Goal: Information Seeking & Learning: Learn about a topic

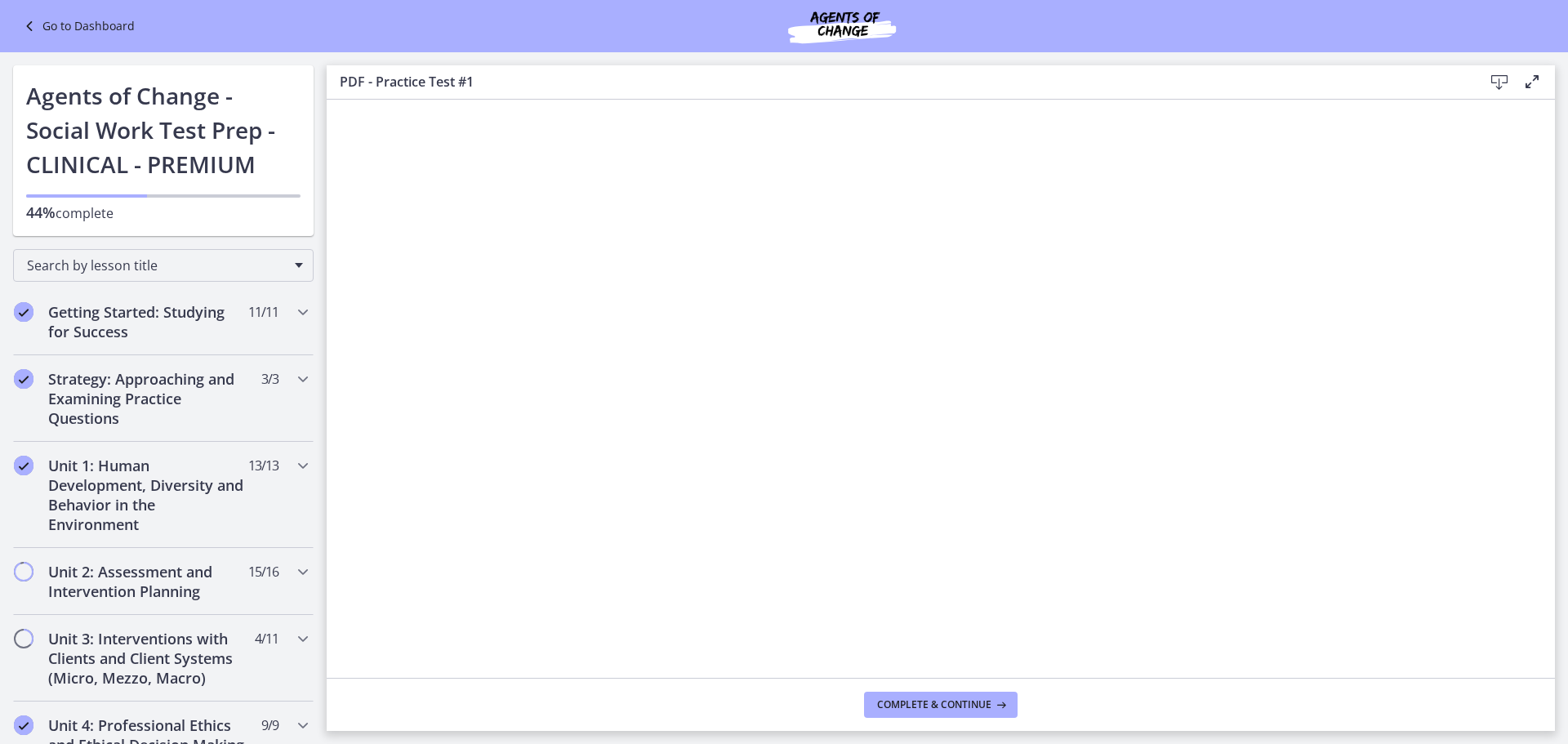
scroll to position [564, 0]
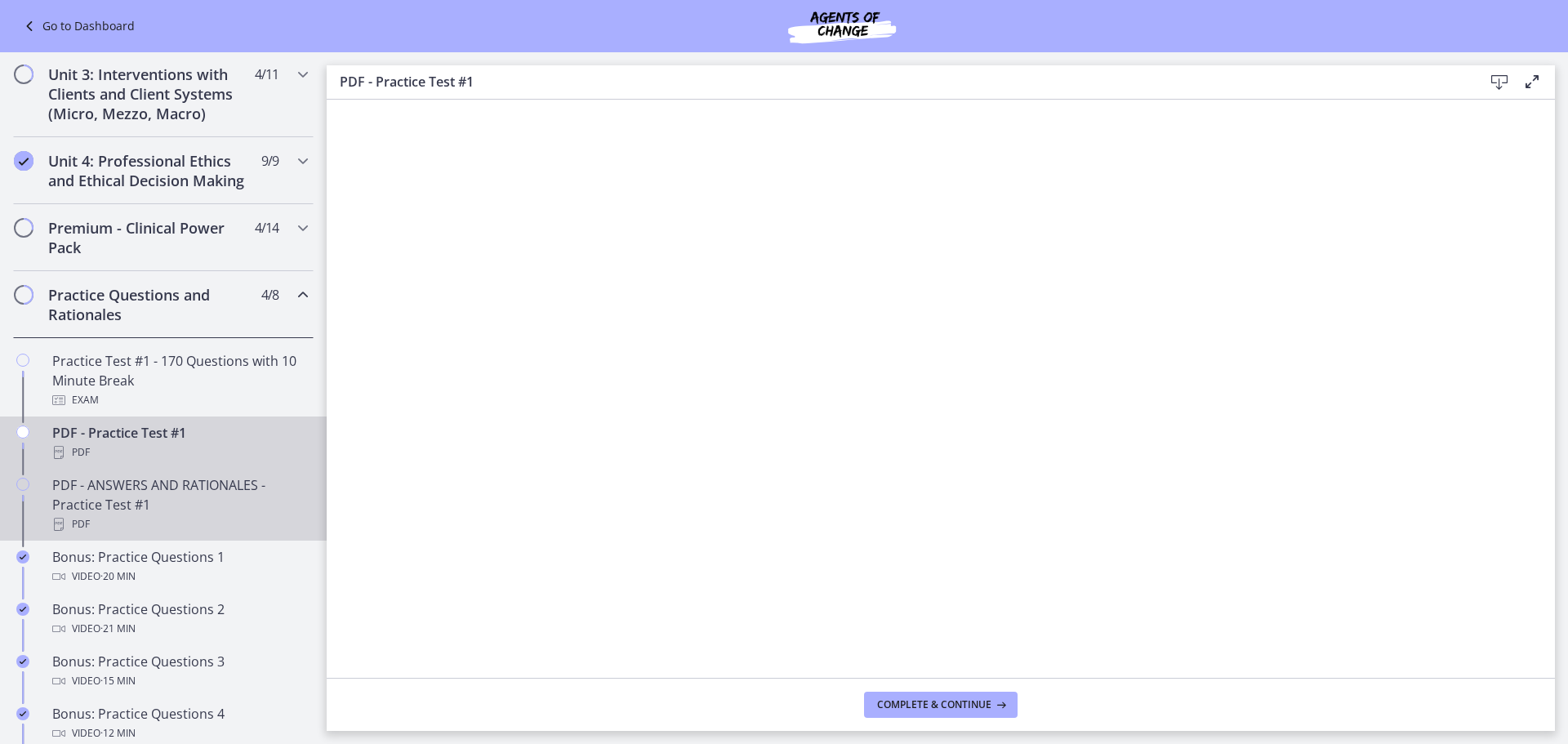
click at [198, 514] on div "PDF - ANSWERS AND RATIONALES - Practice Test #1 PDF" at bounding box center [180, 504] width 254 height 59
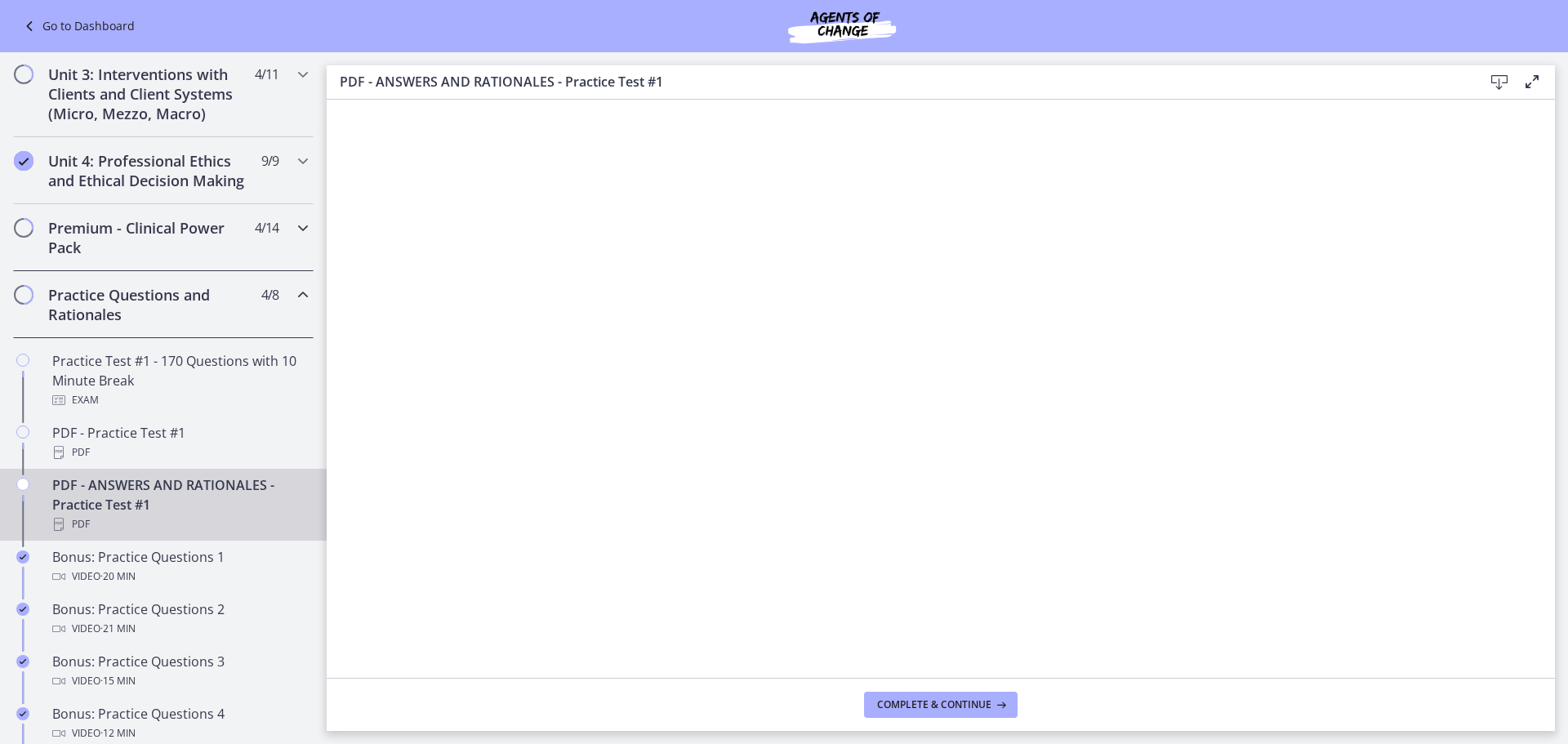
click at [165, 257] on h2 "Premium - Clinical Power Pack" at bounding box center [148, 238] width 199 height 39
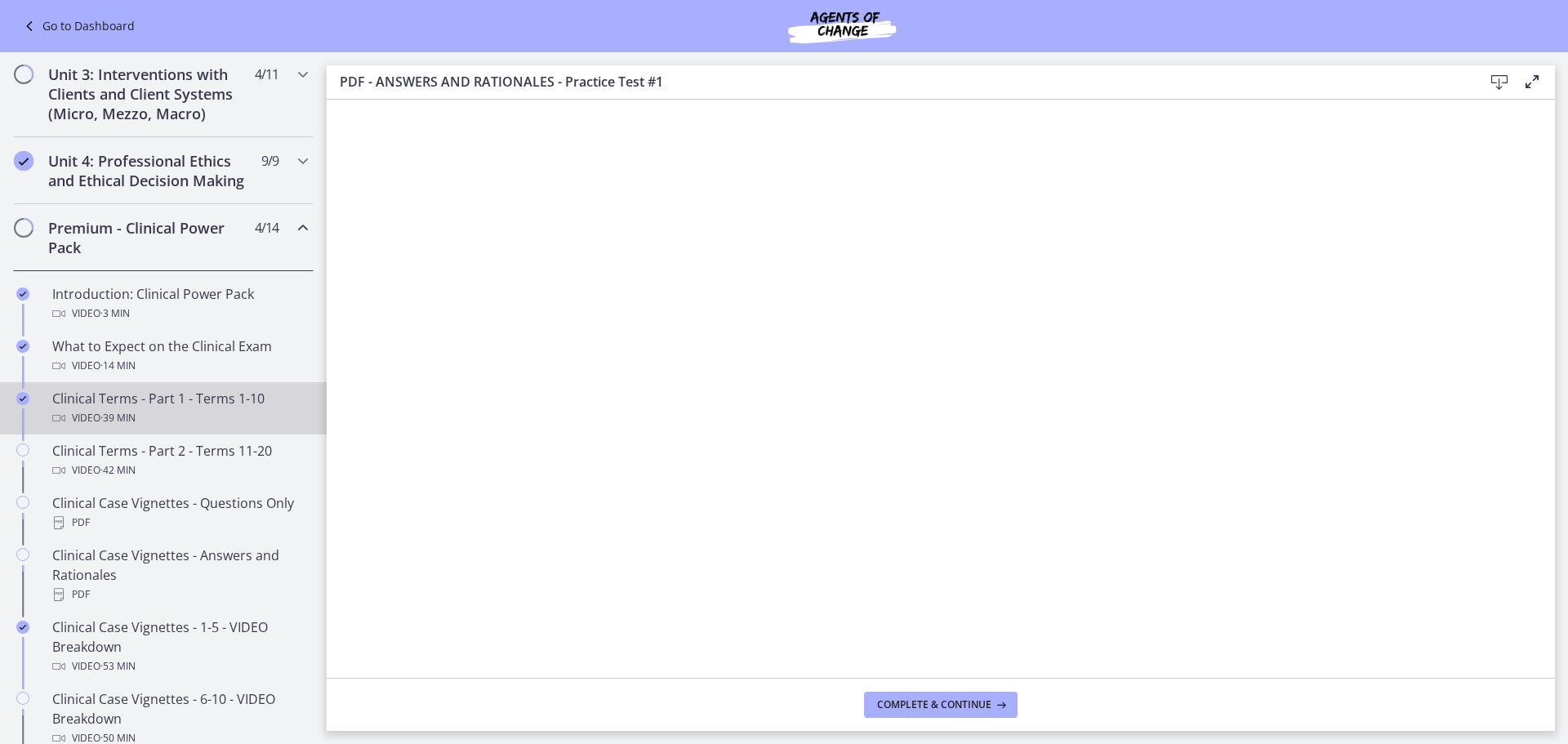
scroll to position [646, 0]
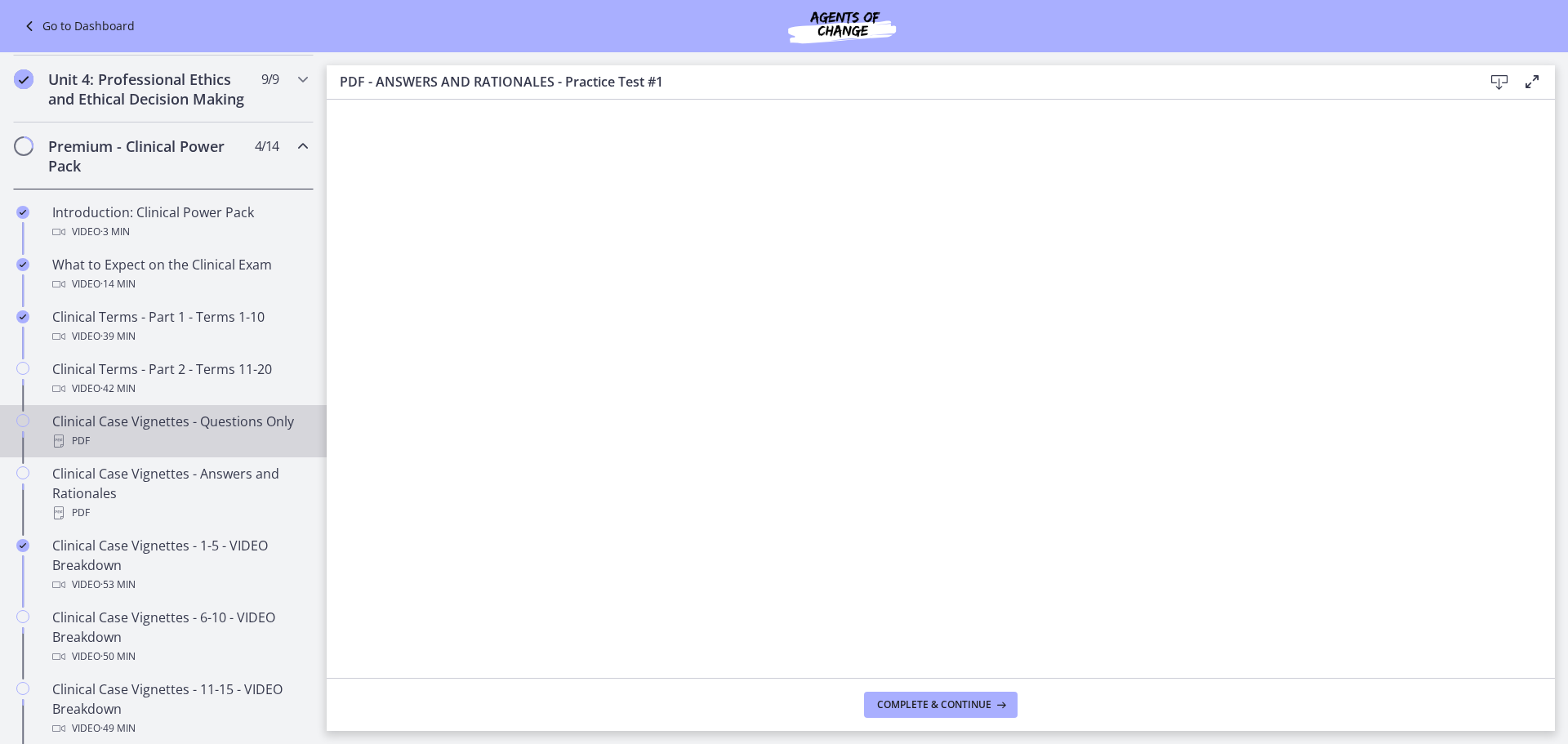
click at [220, 445] on div "Clinical Case Vignettes - Questions Only PDF" at bounding box center [180, 431] width 254 height 39
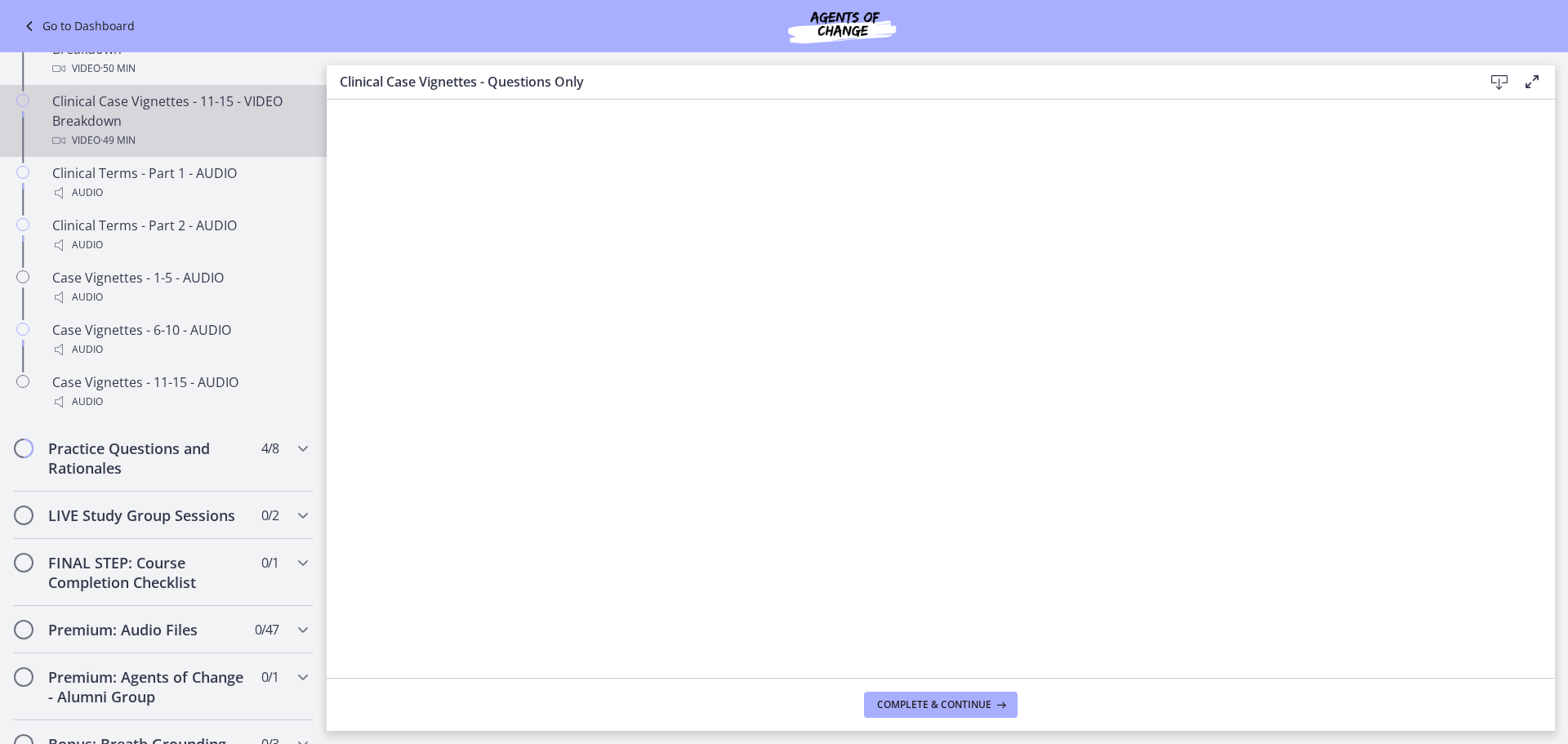
scroll to position [1300, 0]
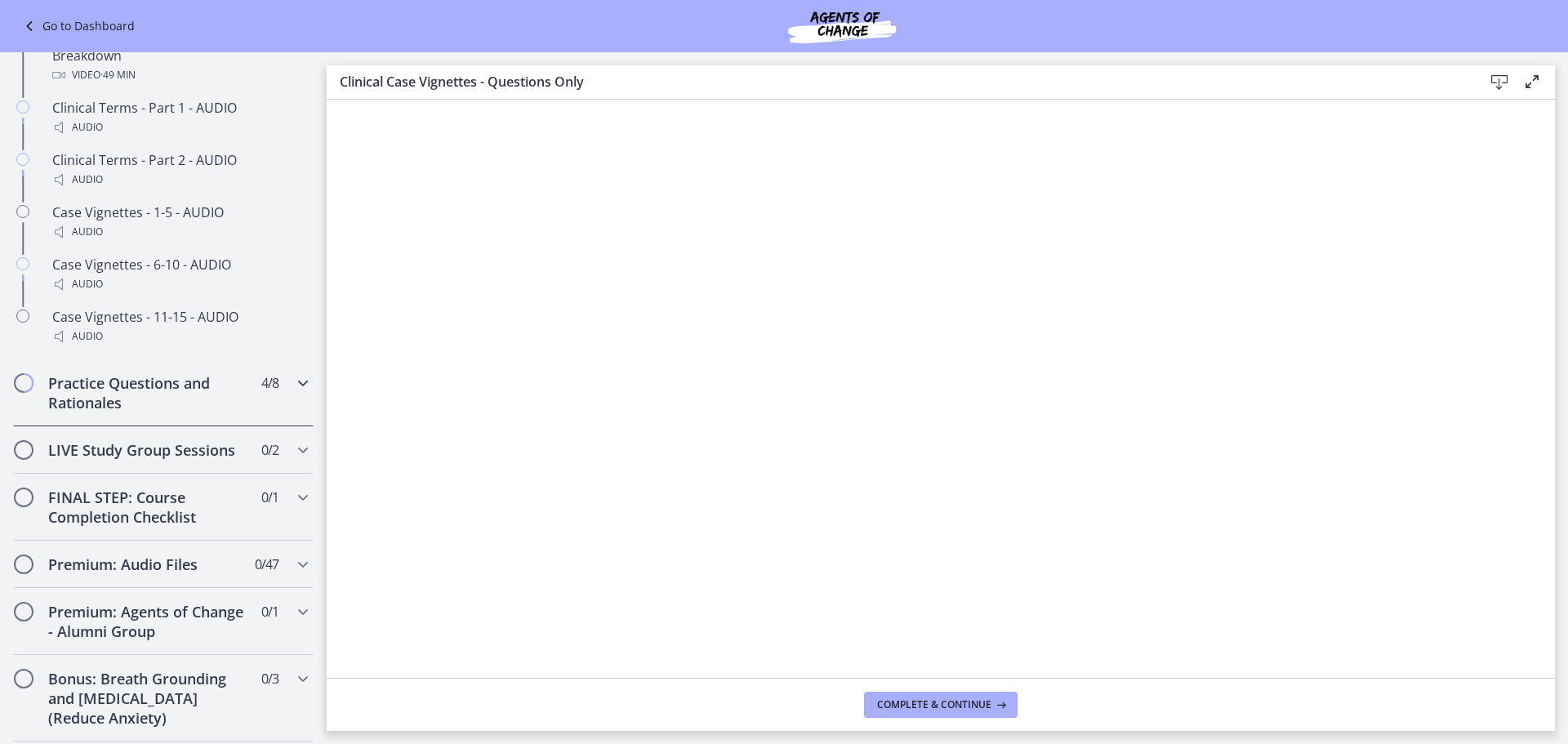
click at [202, 427] on div "Practice Questions and Rationales 4 / 8 Completed" at bounding box center [163, 393] width 300 height 67
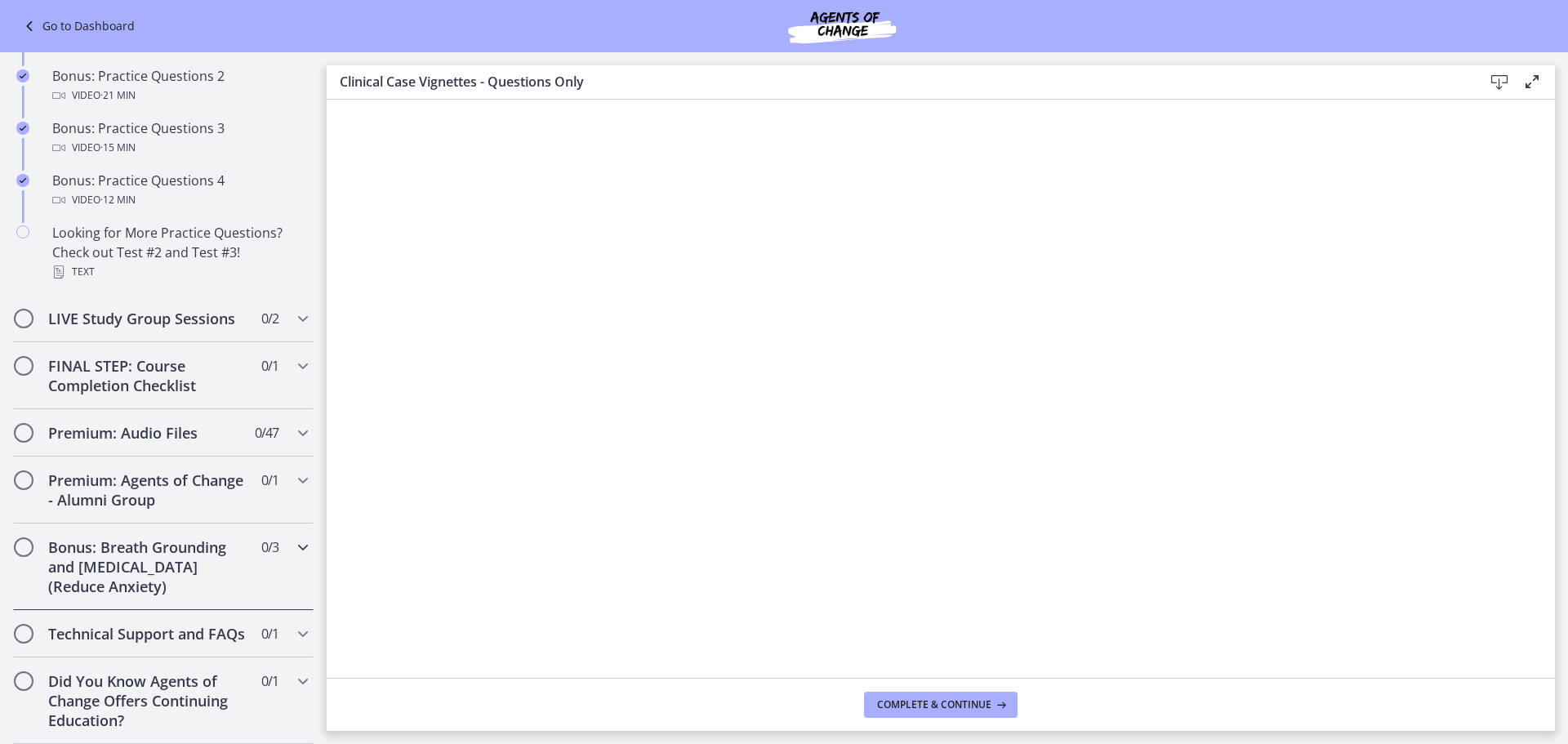
click at [111, 542] on h2 "Bonus: Breath Grounding and [MEDICAL_DATA] (Reduce Anxiety)" at bounding box center [148, 567] width 199 height 59
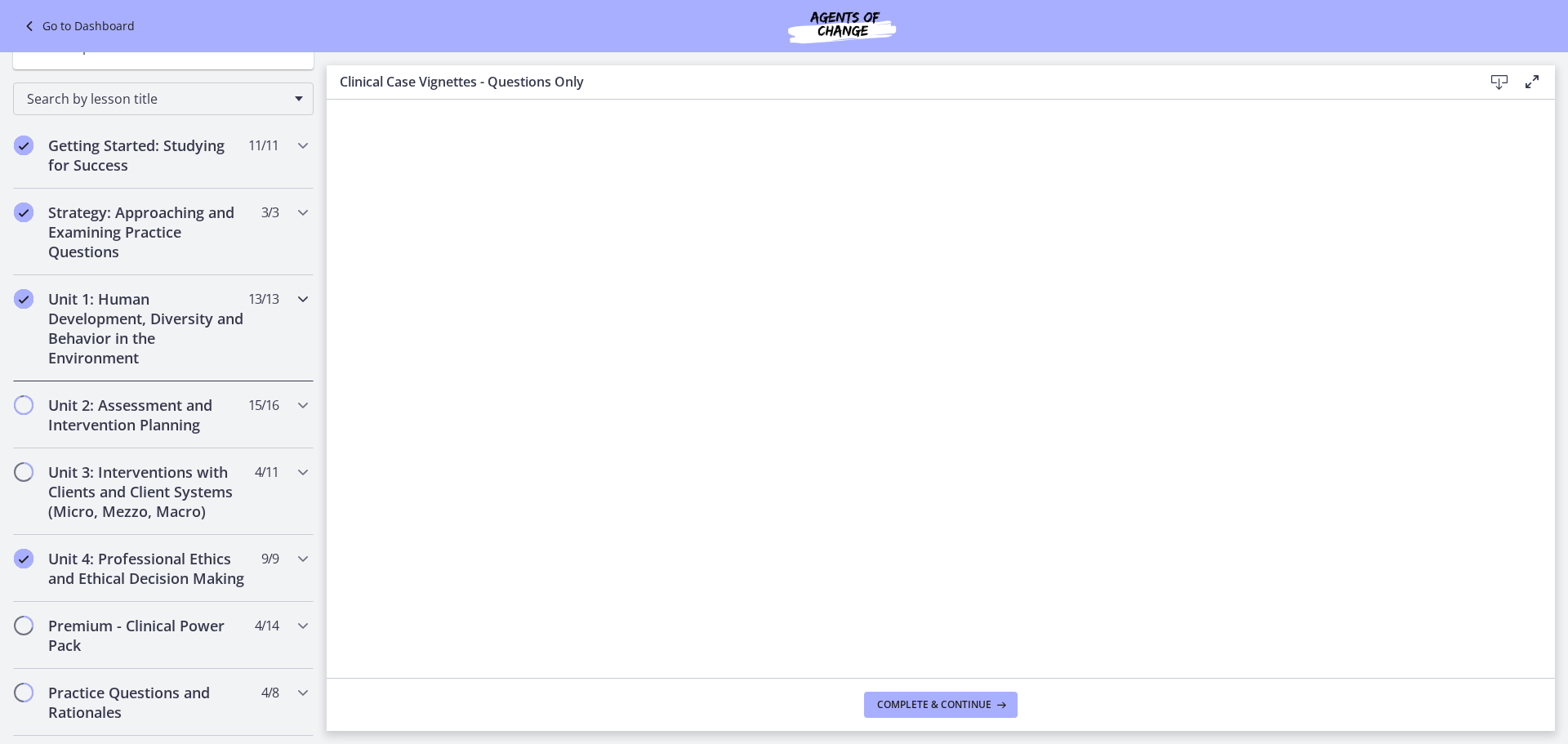
scroll to position [0, 0]
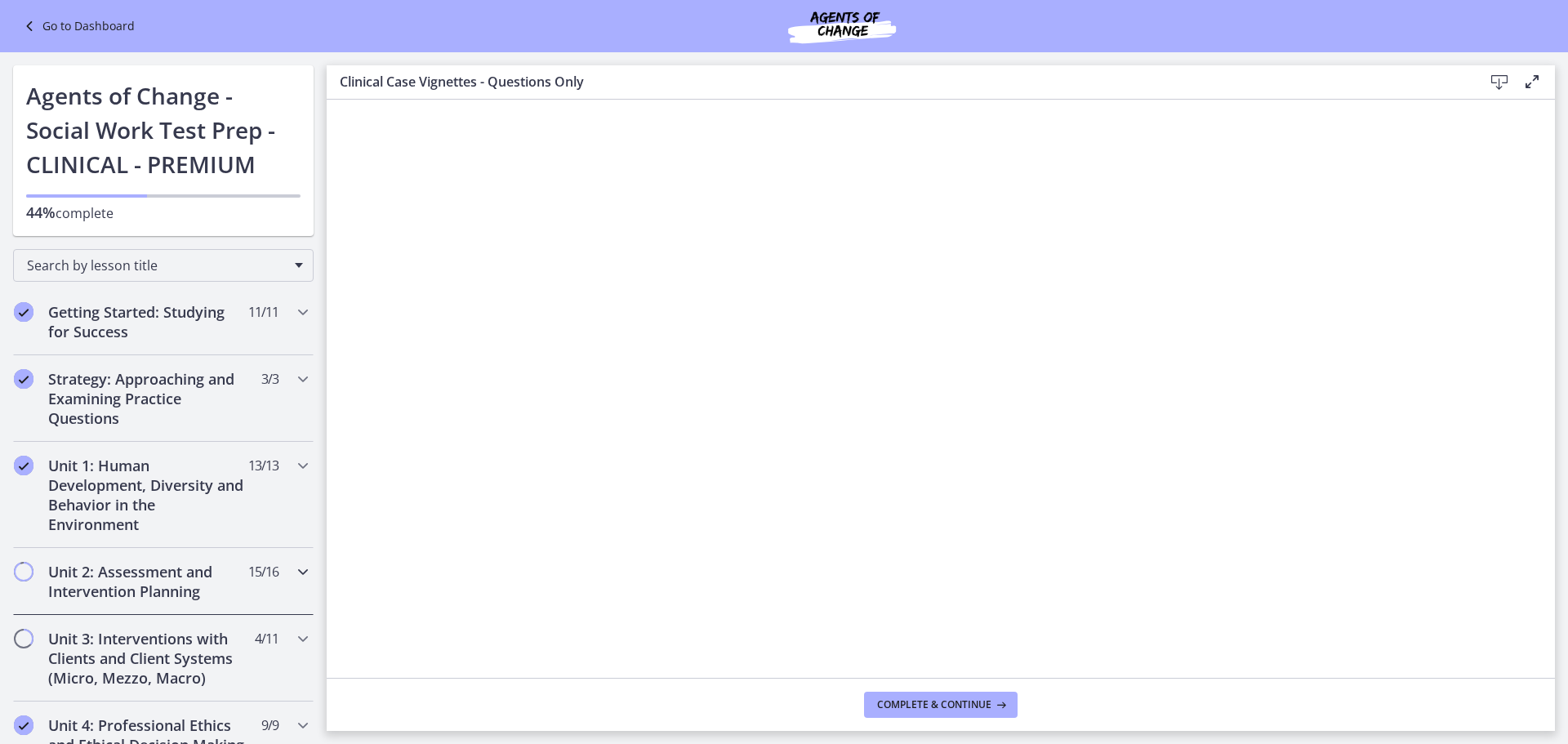
click at [88, 577] on h2 "Unit 2: Assessment and Intervention Planning" at bounding box center [148, 581] width 199 height 39
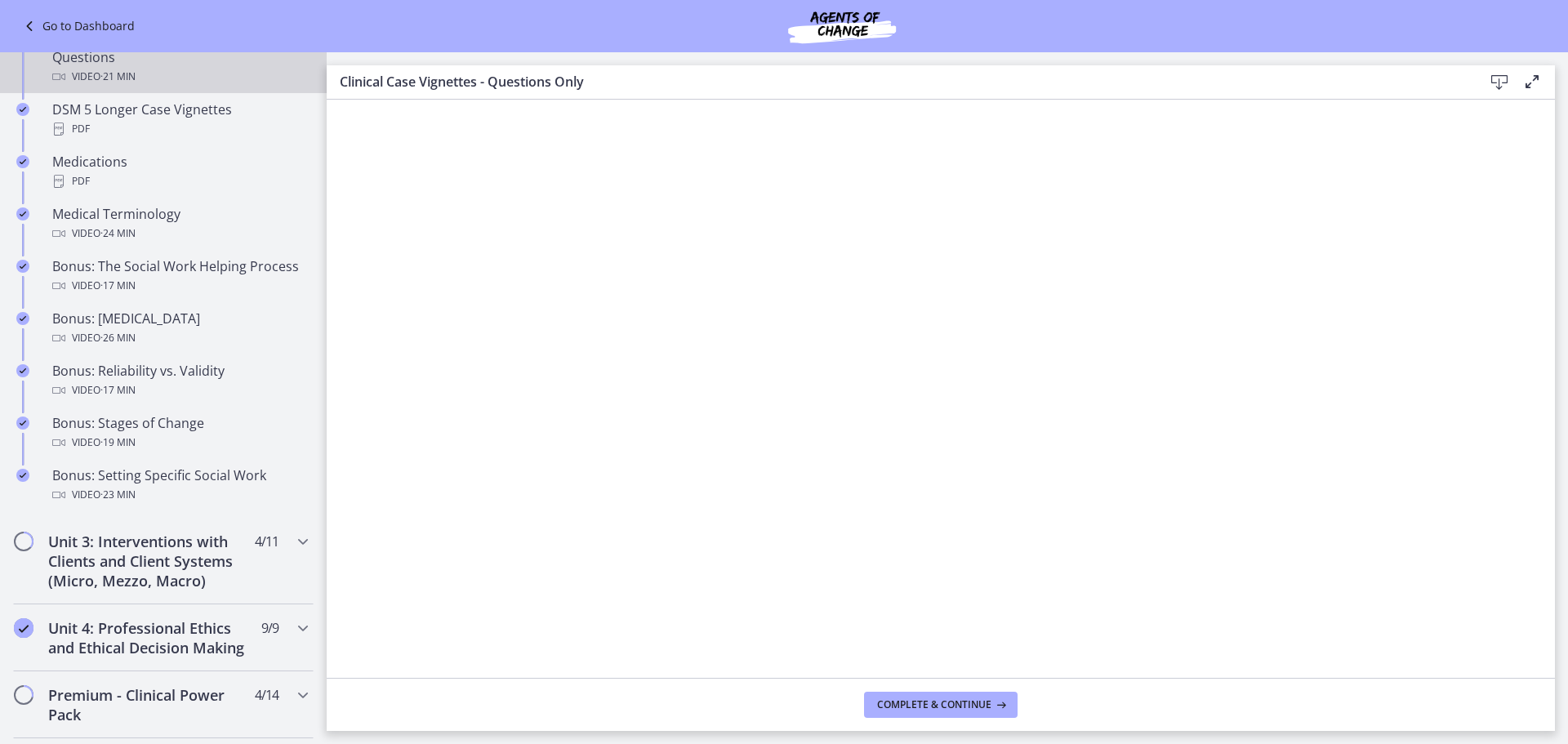
scroll to position [1144, 0]
